Goal: Find specific page/section

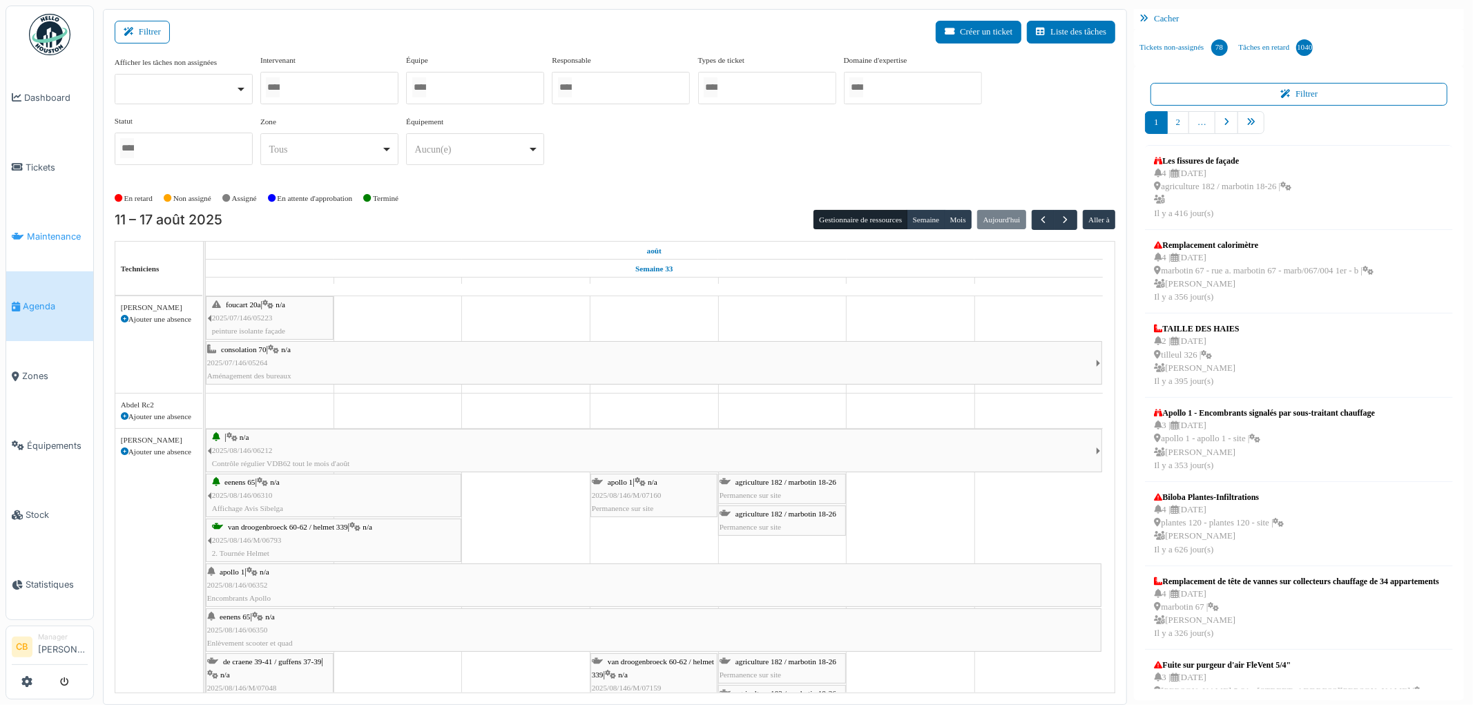
scroll to position [5609, 0]
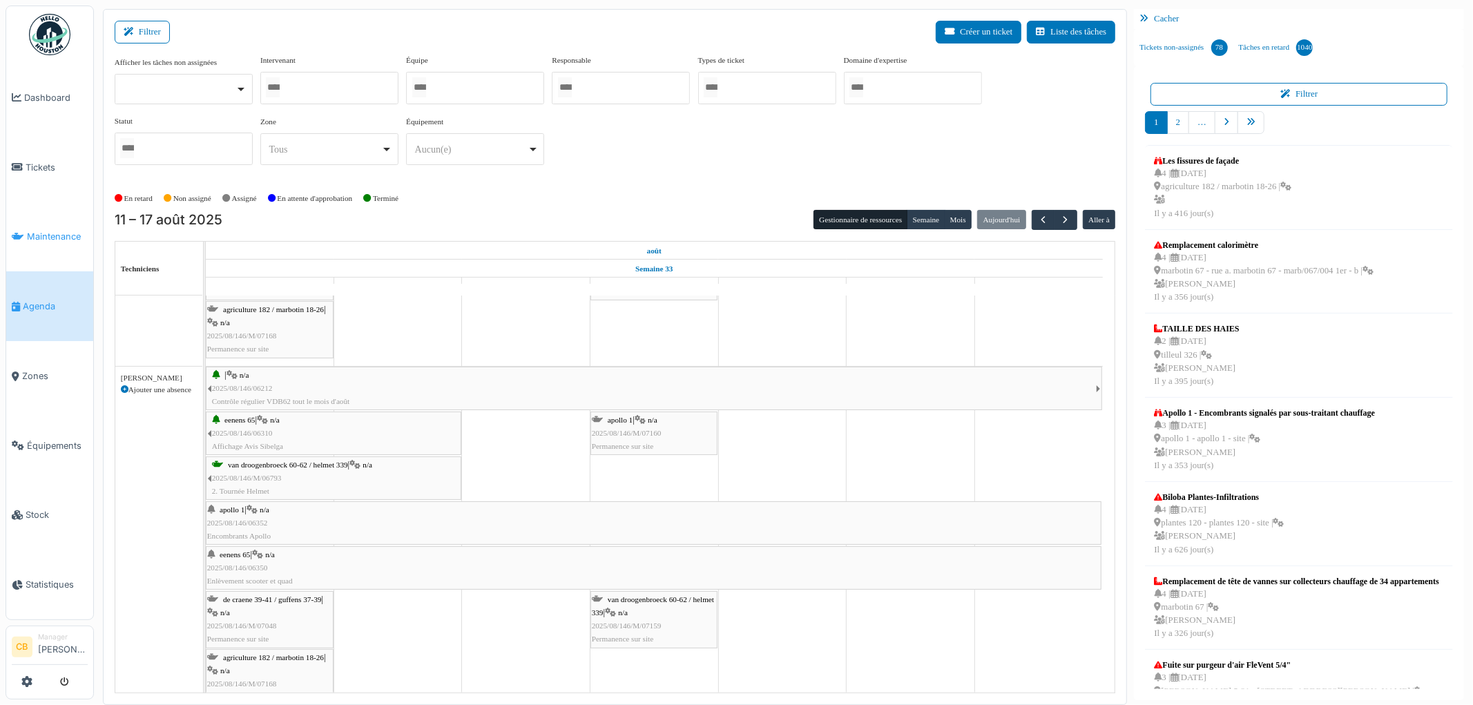
click at [41, 238] on span "Maintenance" at bounding box center [57, 236] width 61 height 13
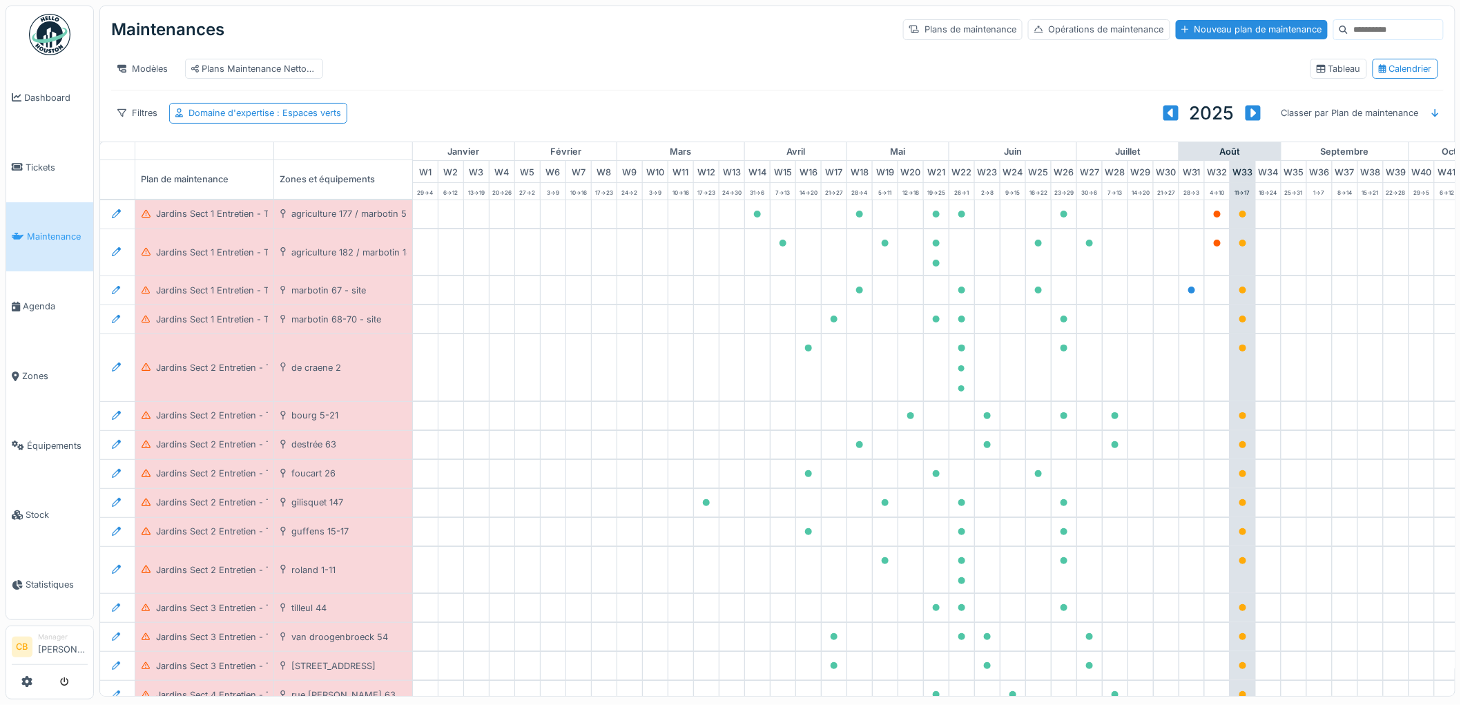
scroll to position [0, 307]
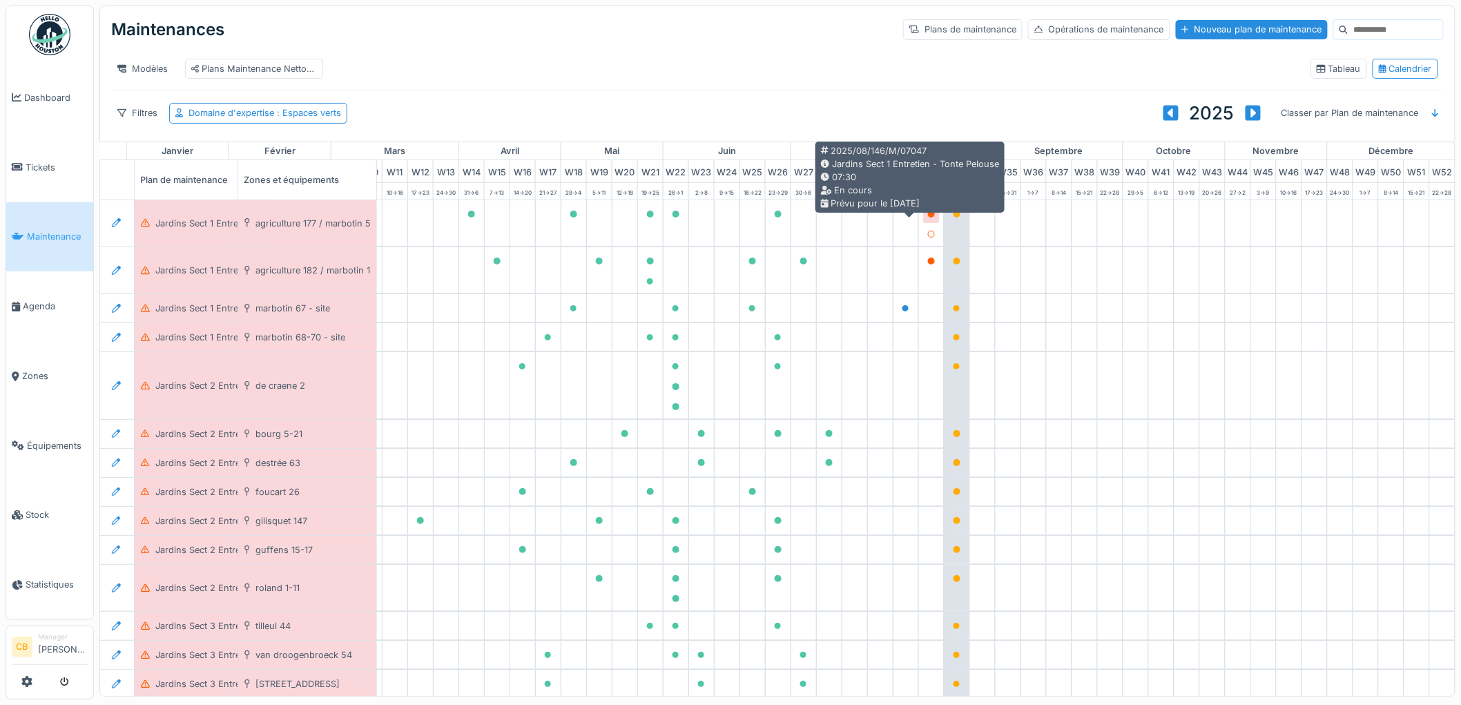
click at [923, 223] on div at bounding box center [931, 214] width 17 height 17
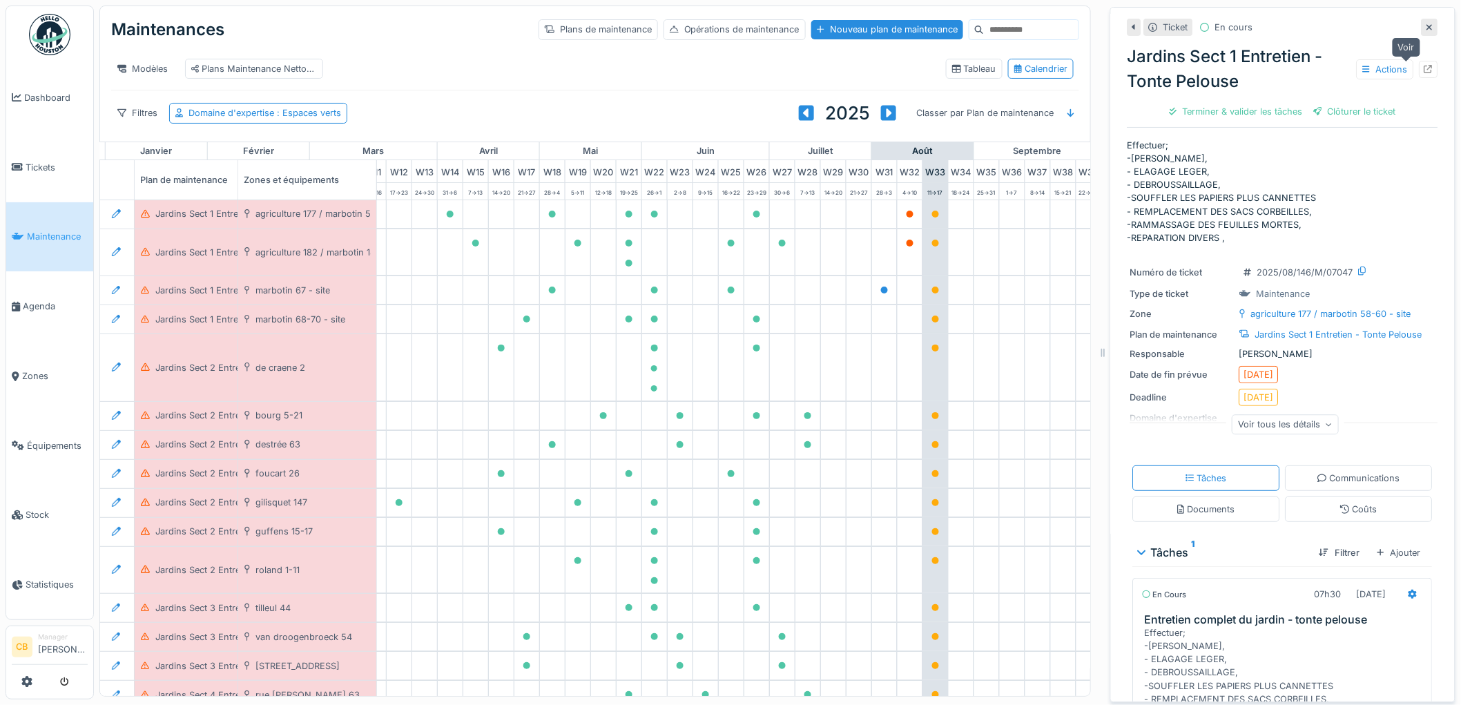
click at [1425, 70] on icon at bounding box center [1429, 69] width 9 height 9
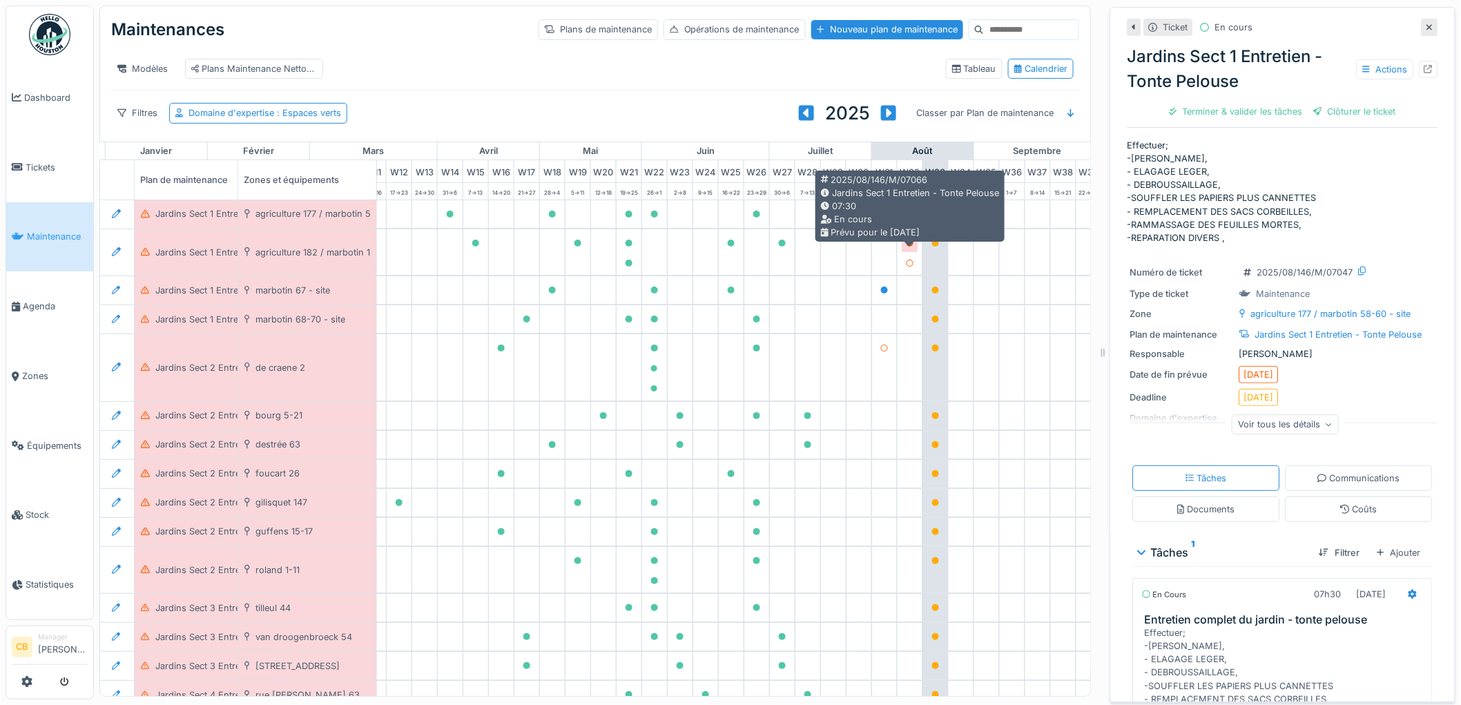
click at [912, 247] on icon at bounding box center [910, 243] width 7 height 7
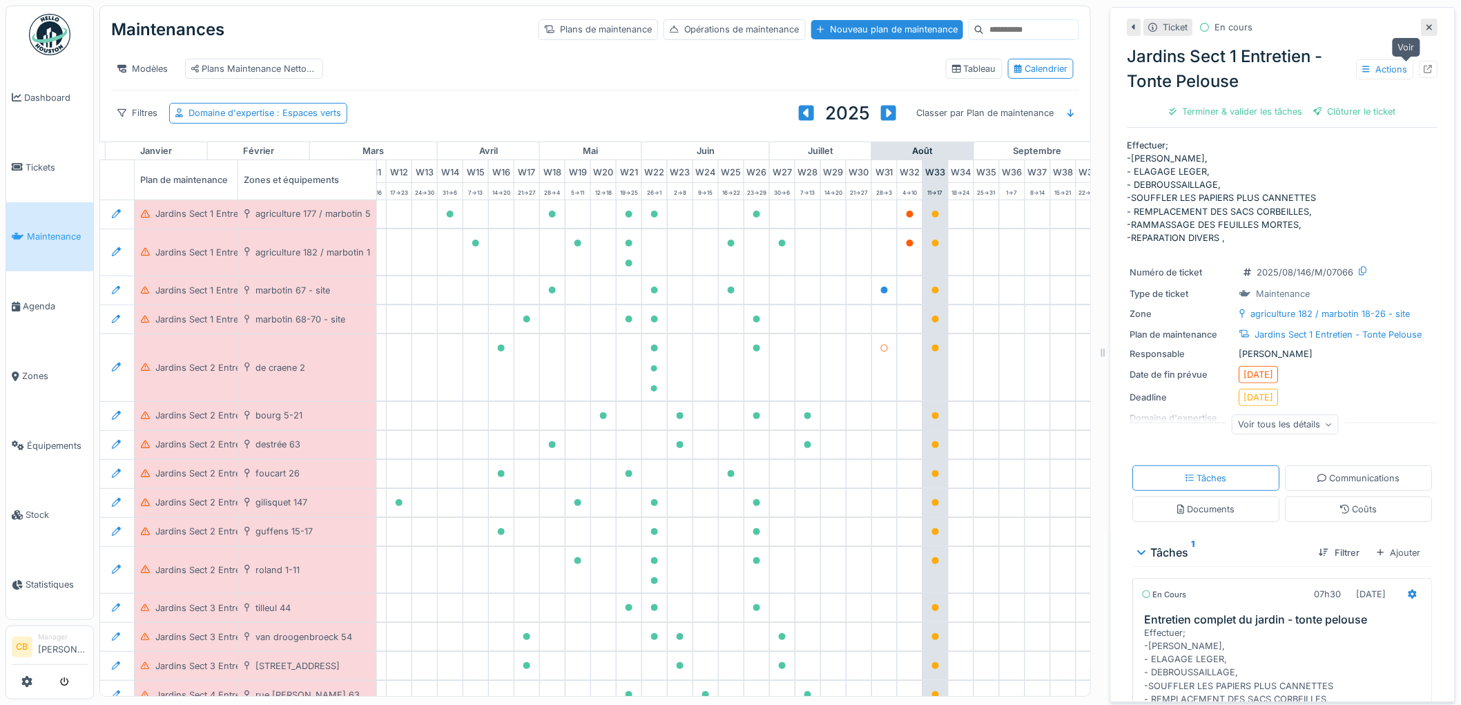
click at [1425, 69] on icon at bounding box center [1429, 69] width 9 height 9
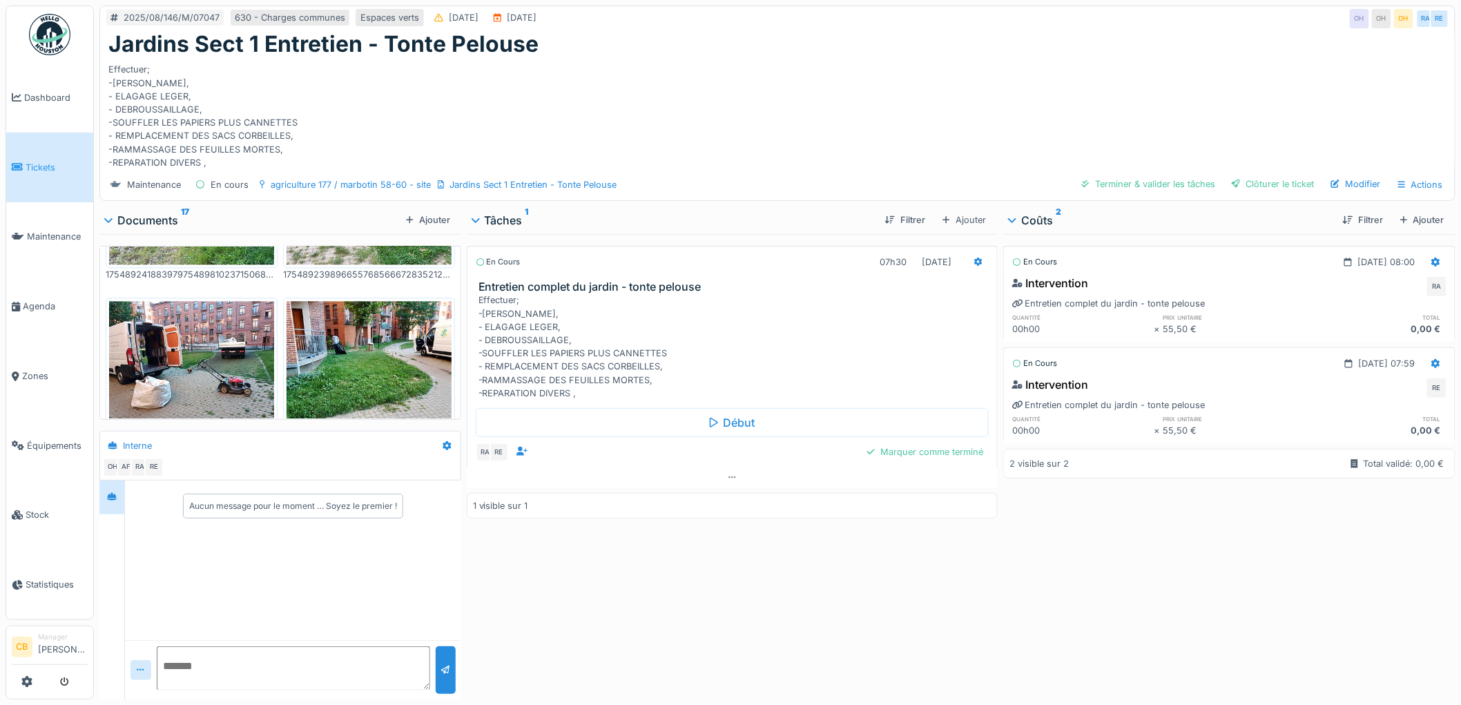
scroll to position [1503, 0]
